Goal: Information Seeking & Learning: Compare options

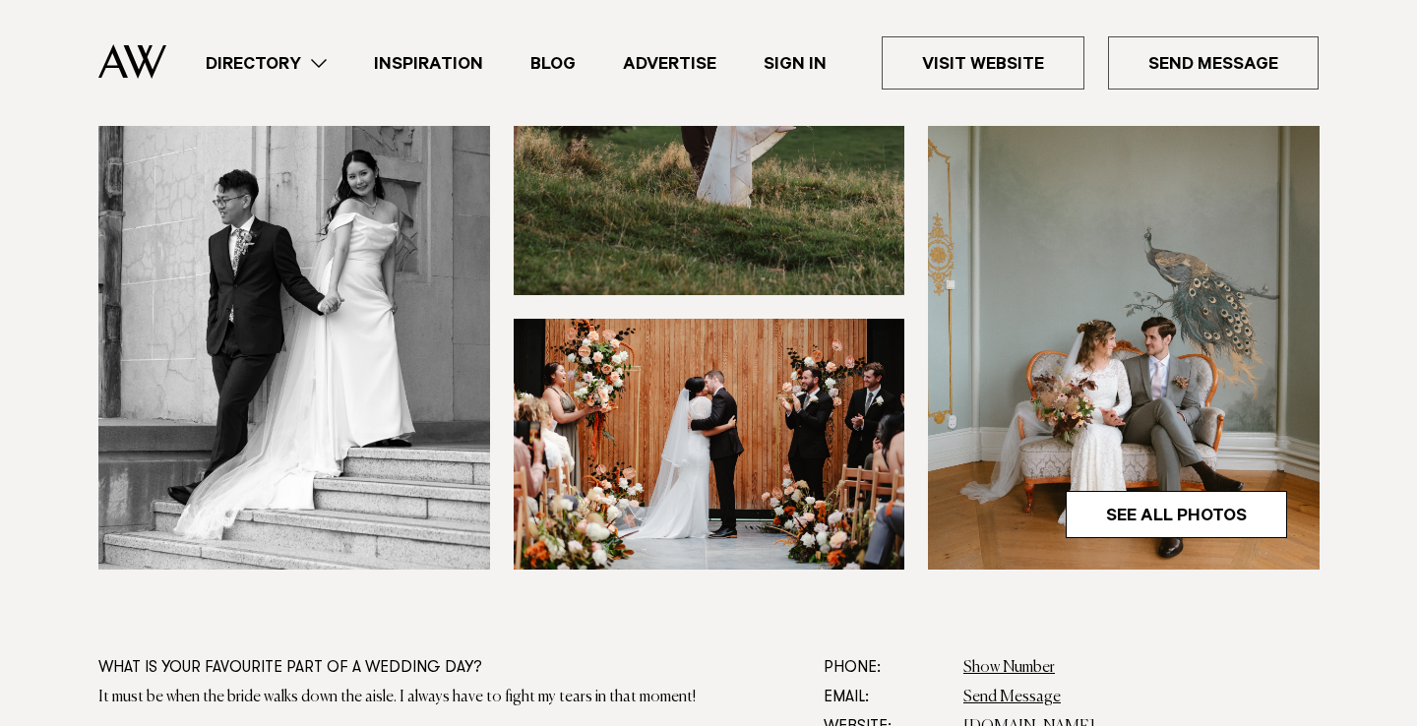
scroll to position [656, 0]
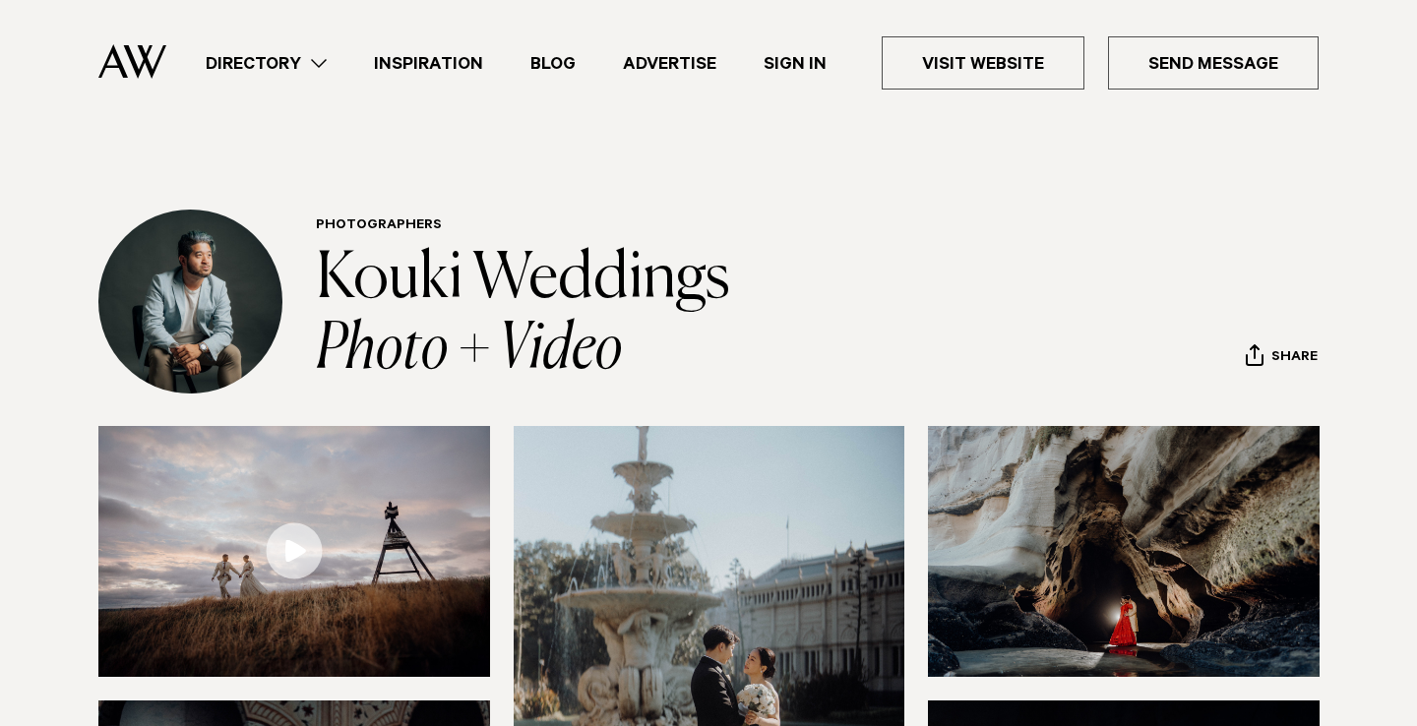
scroll to position [862, 0]
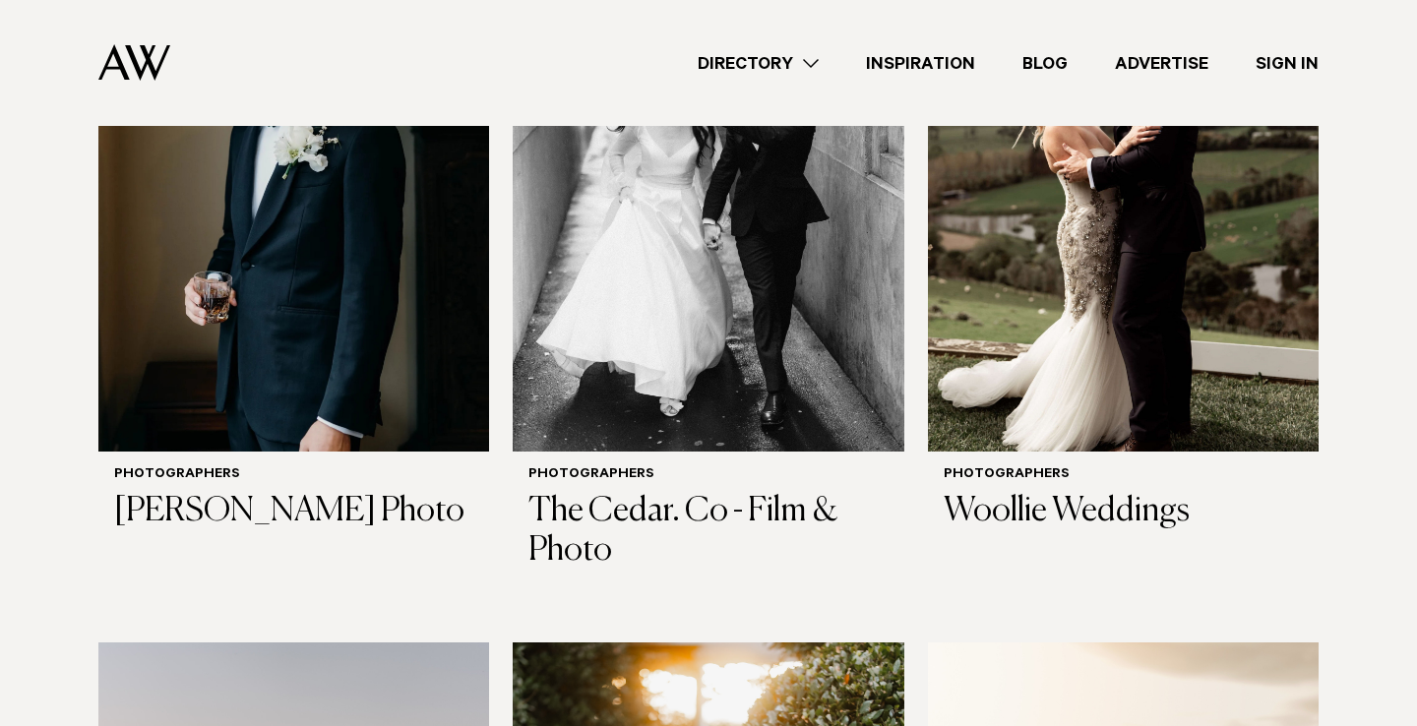
scroll to position [4447, 0]
